Goal: Task Accomplishment & Management: Manage account settings

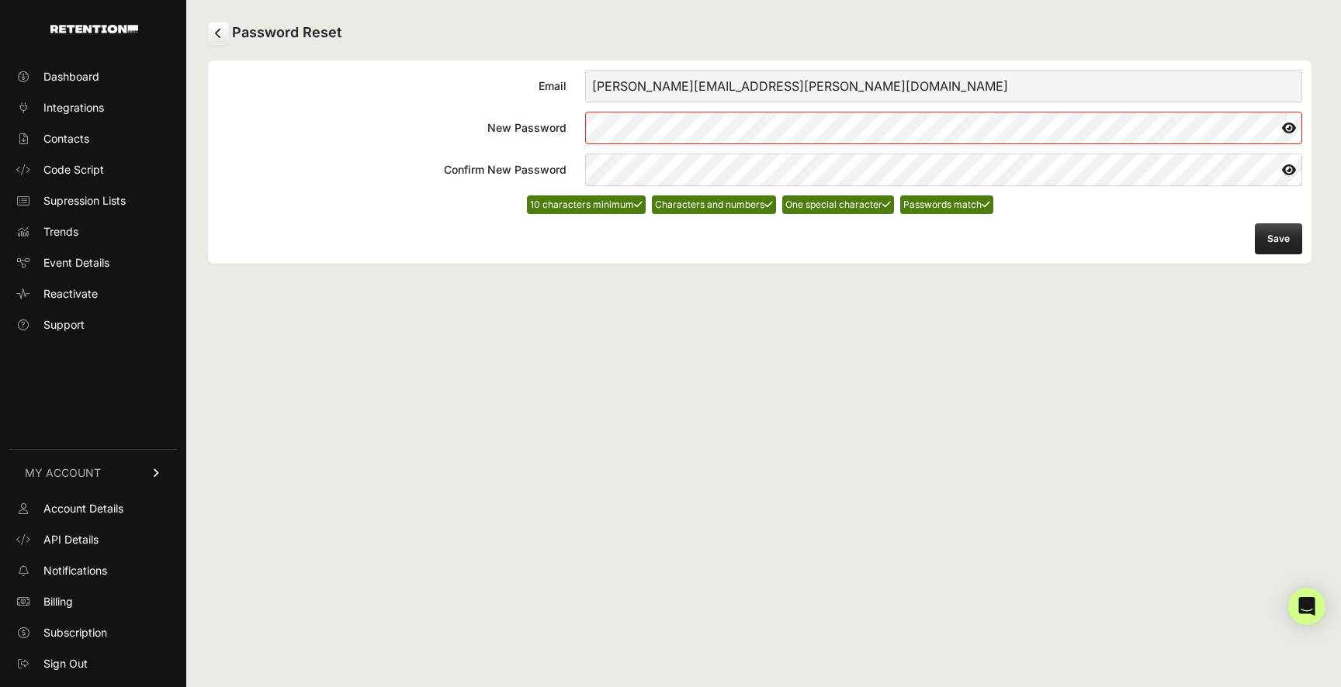
click at [1289, 130] on icon at bounding box center [1289, 128] width 26 height 25
click at [1289, 130] on icon at bounding box center [1288, 128] width 28 height 25
click at [1283, 239] on button "Save" at bounding box center [1278, 238] width 47 height 31
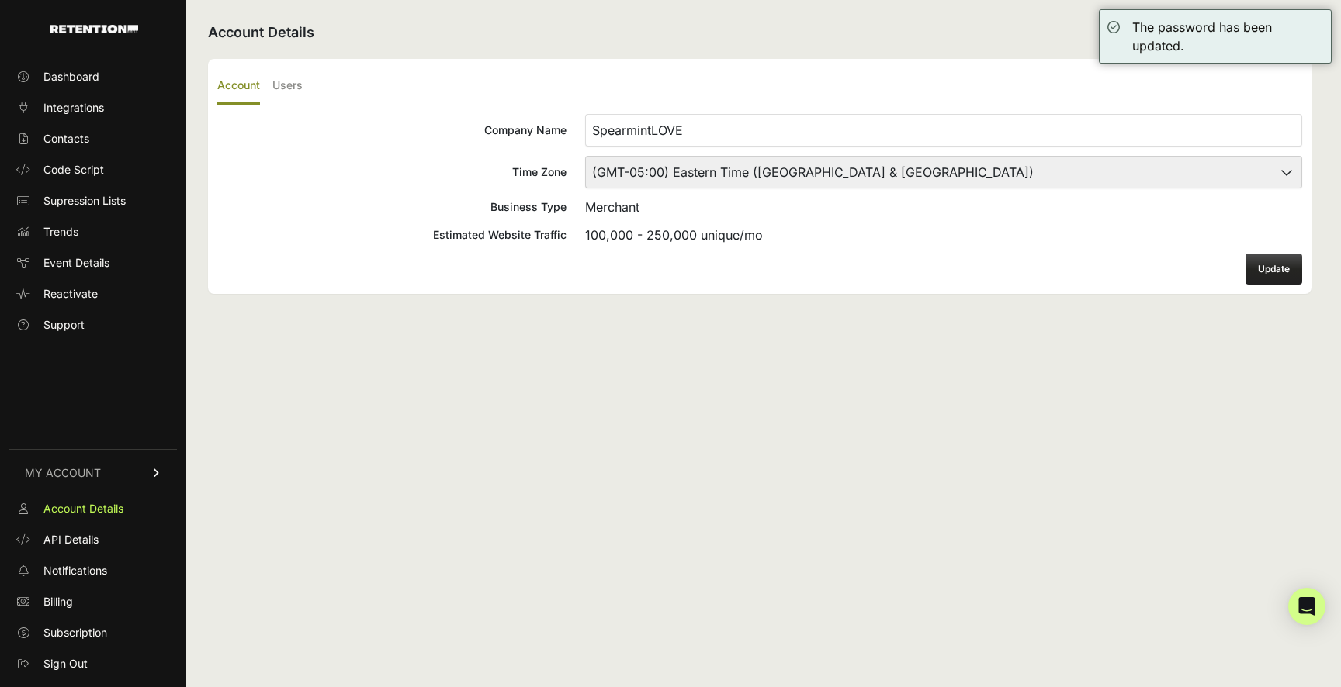
click at [936, 169] on select "(GMT-10:00) [GEOGRAPHIC_DATA]/[GEOGRAPHIC_DATA] (GMT-10:00) [US_STATE] (GMT-09:…" at bounding box center [943, 172] width 717 height 33
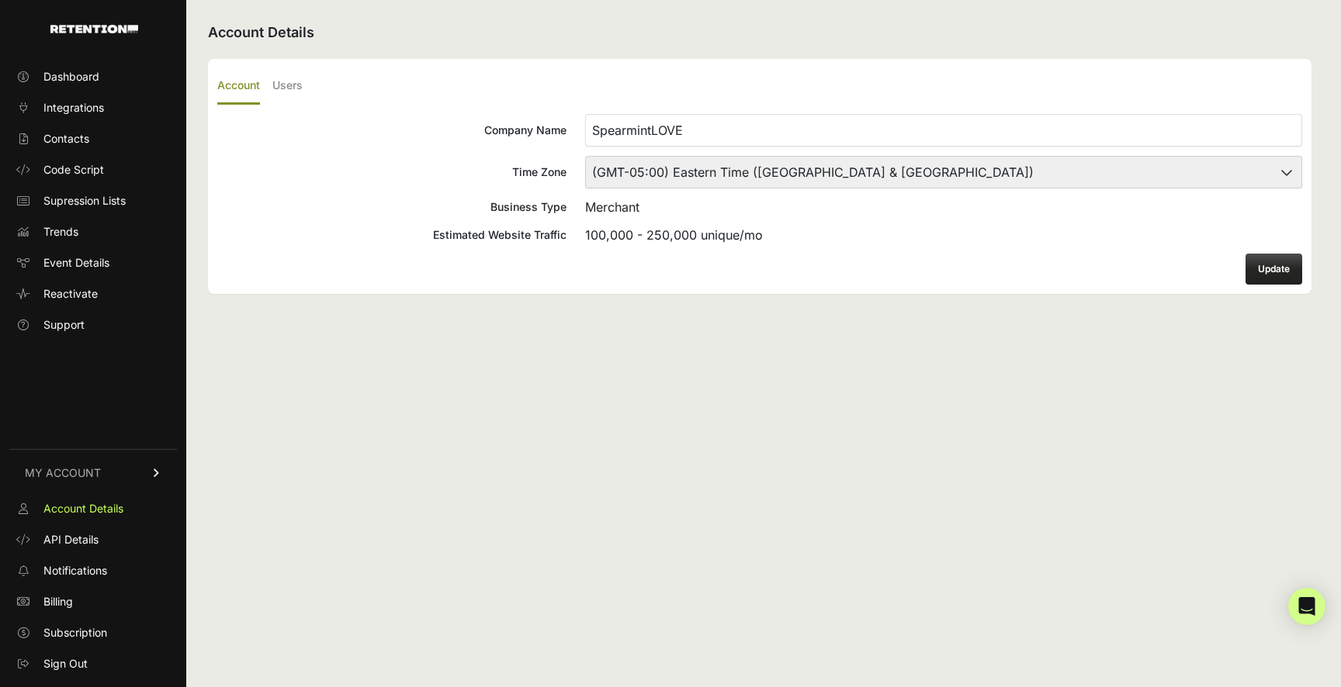
select select "[US_STATE]"
click at [1265, 265] on button "Update" at bounding box center [1273, 269] width 57 height 31
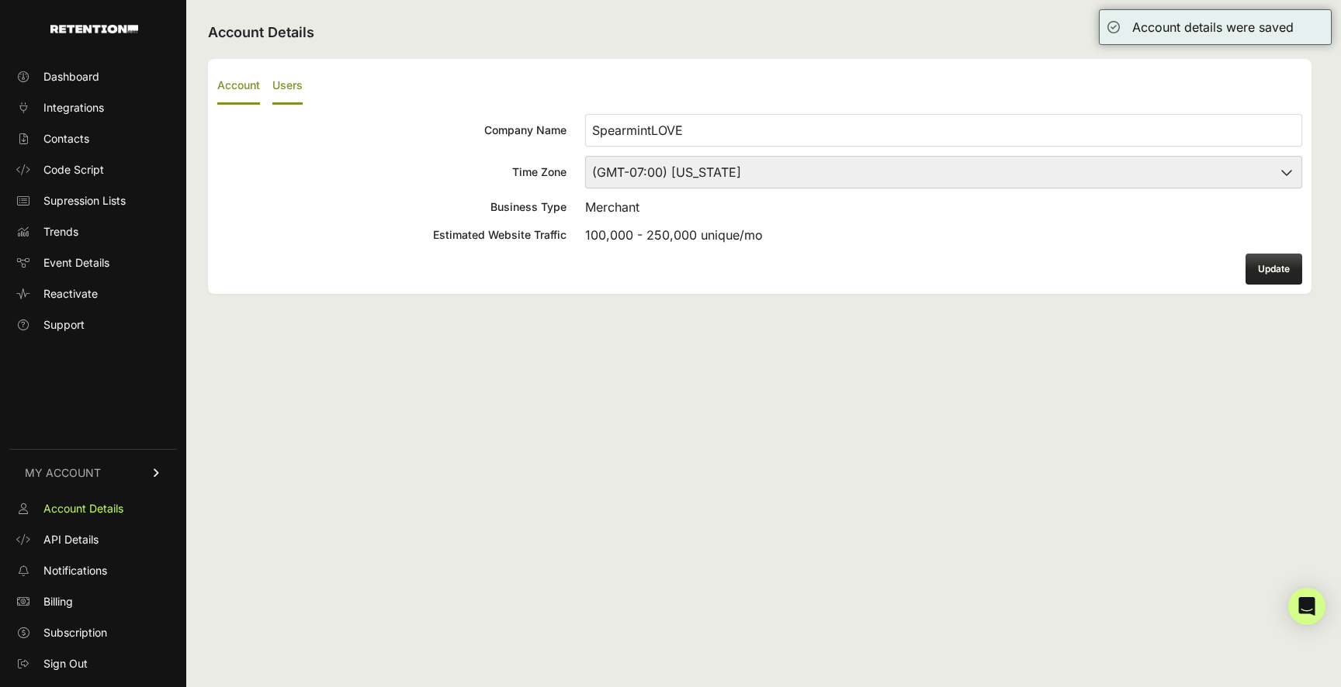
click at [284, 86] on label "Users" at bounding box center [287, 86] width 30 height 36
click at [0, 0] on input "Users" at bounding box center [0, 0] width 0 height 0
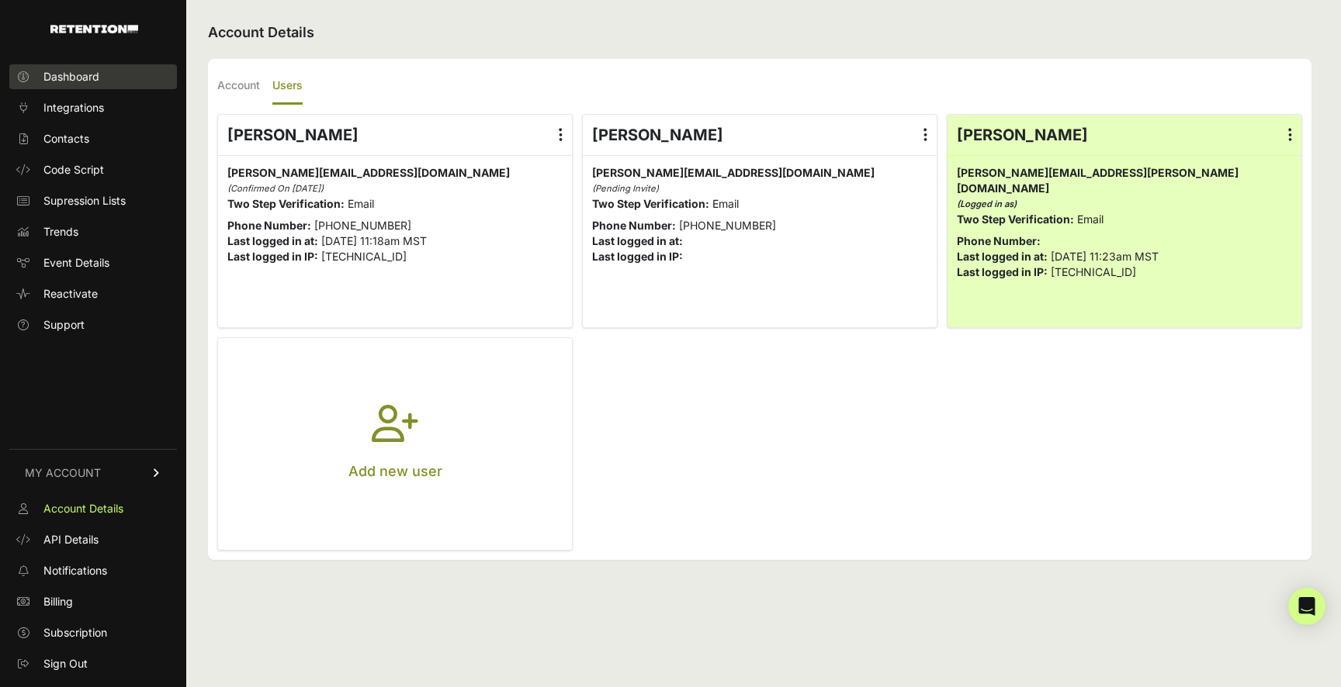
click at [95, 83] on span "Dashboard" at bounding box center [71, 77] width 56 height 16
